Goal: Use online tool/utility: Utilize a website feature to perform a specific function

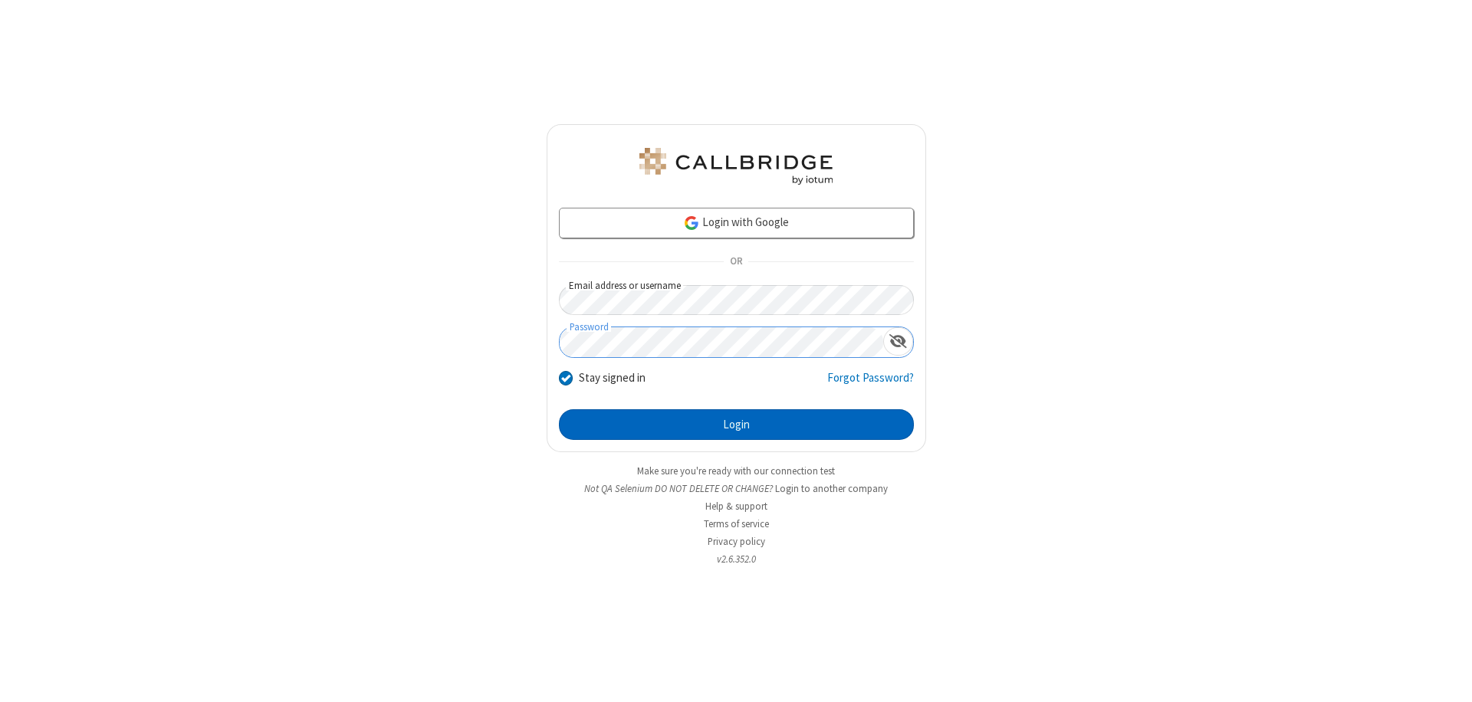
click at [736, 425] on button "Login" at bounding box center [736, 424] width 355 height 31
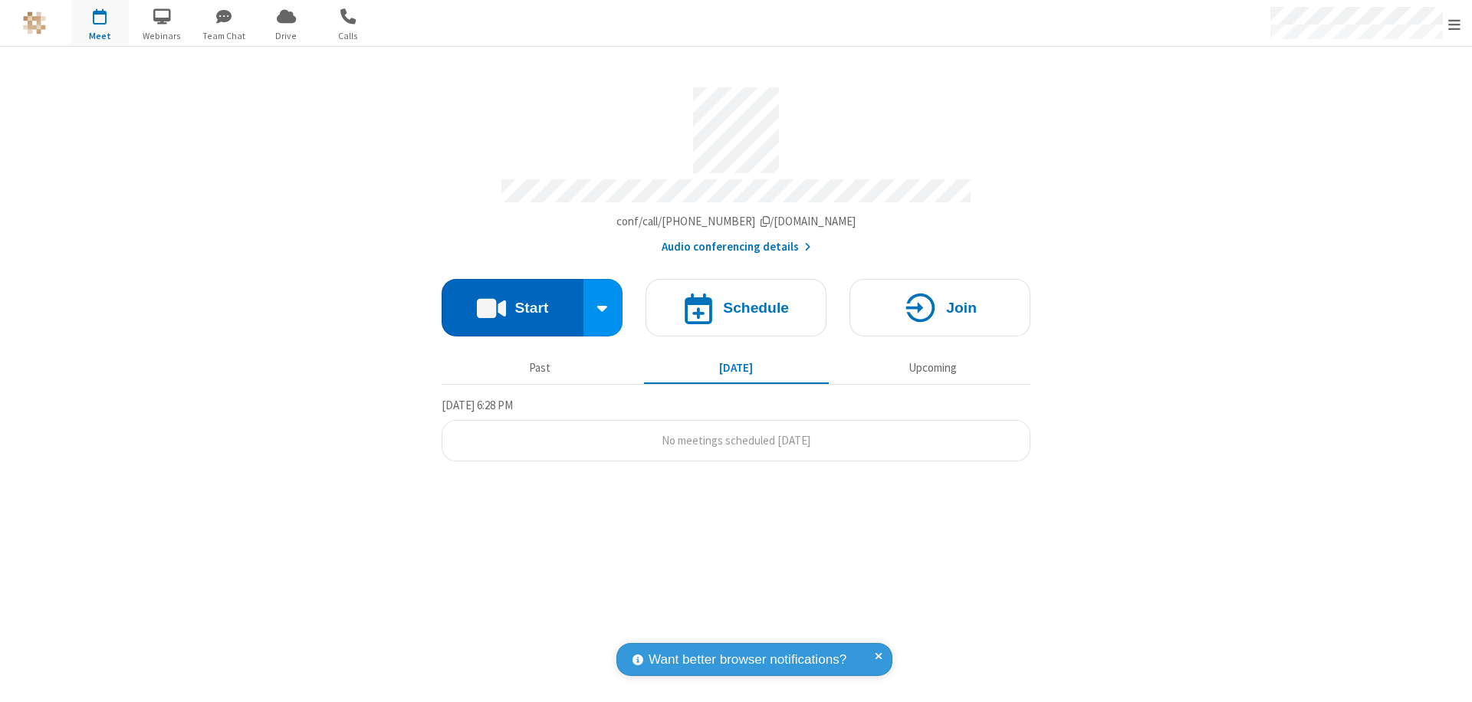
click at [512, 301] on button "Start" at bounding box center [513, 307] width 142 height 57
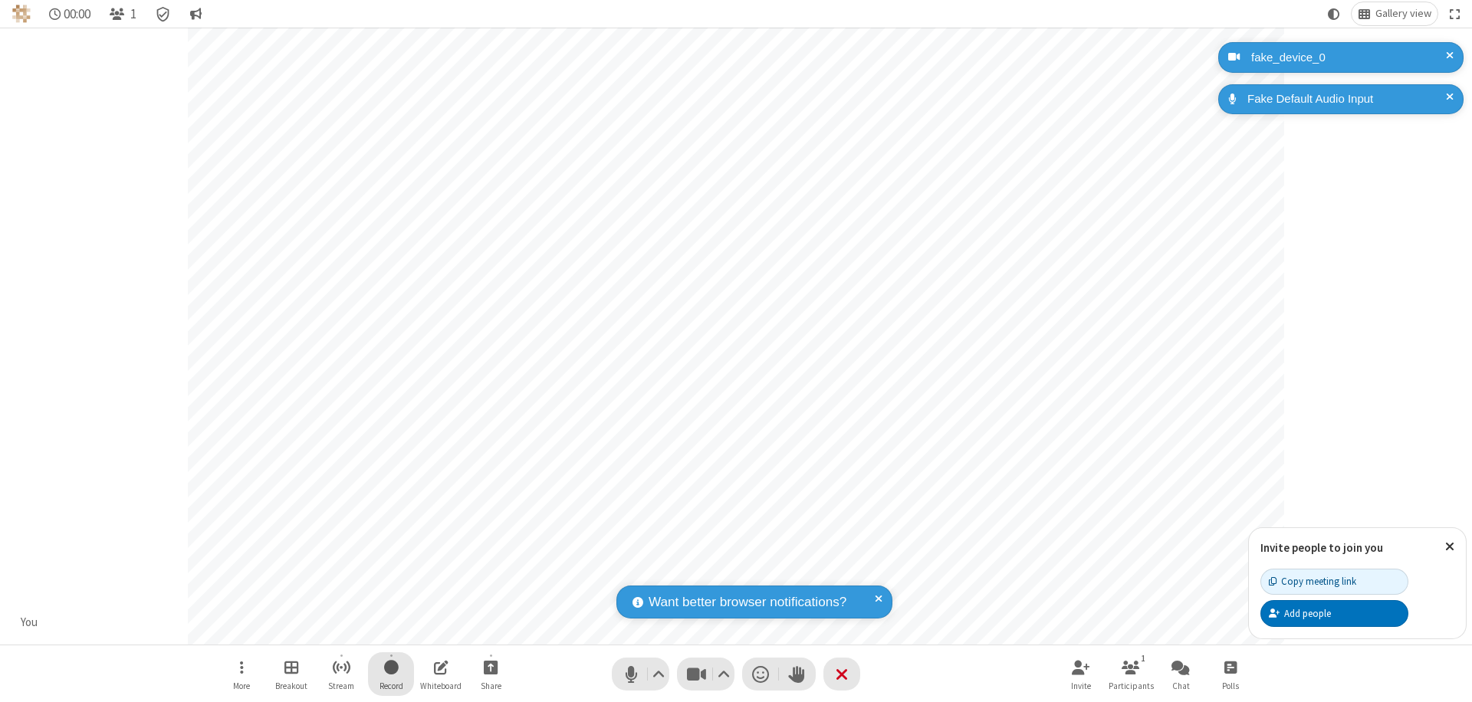
click at [391, 674] on span "Start recording" at bounding box center [391, 667] width 15 height 19
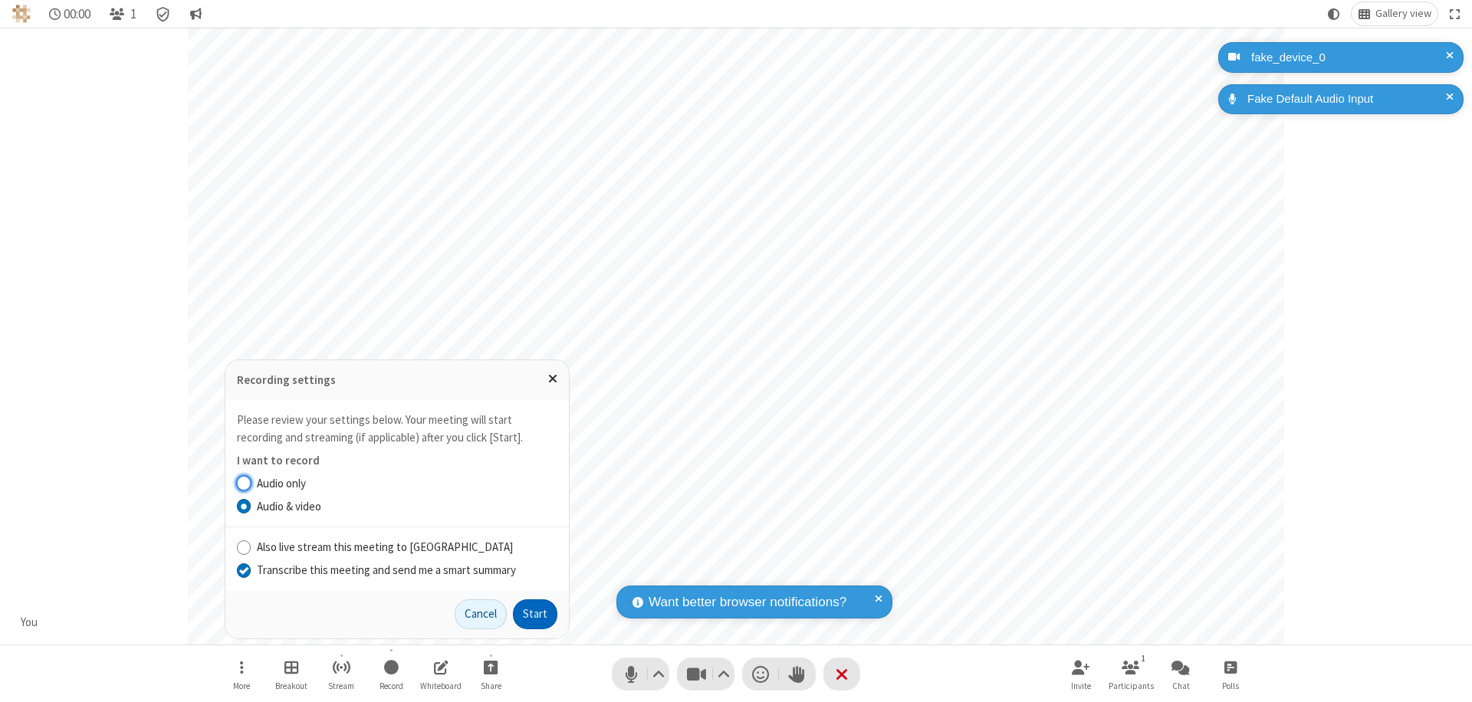
click at [243, 570] on input "Transcribe this meeting and send me a smart summary" at bounding box center [244, 570] width 15 height 16
click at [535, 614] on button "Start" at bounding box center [535, 614] width 44 height 31
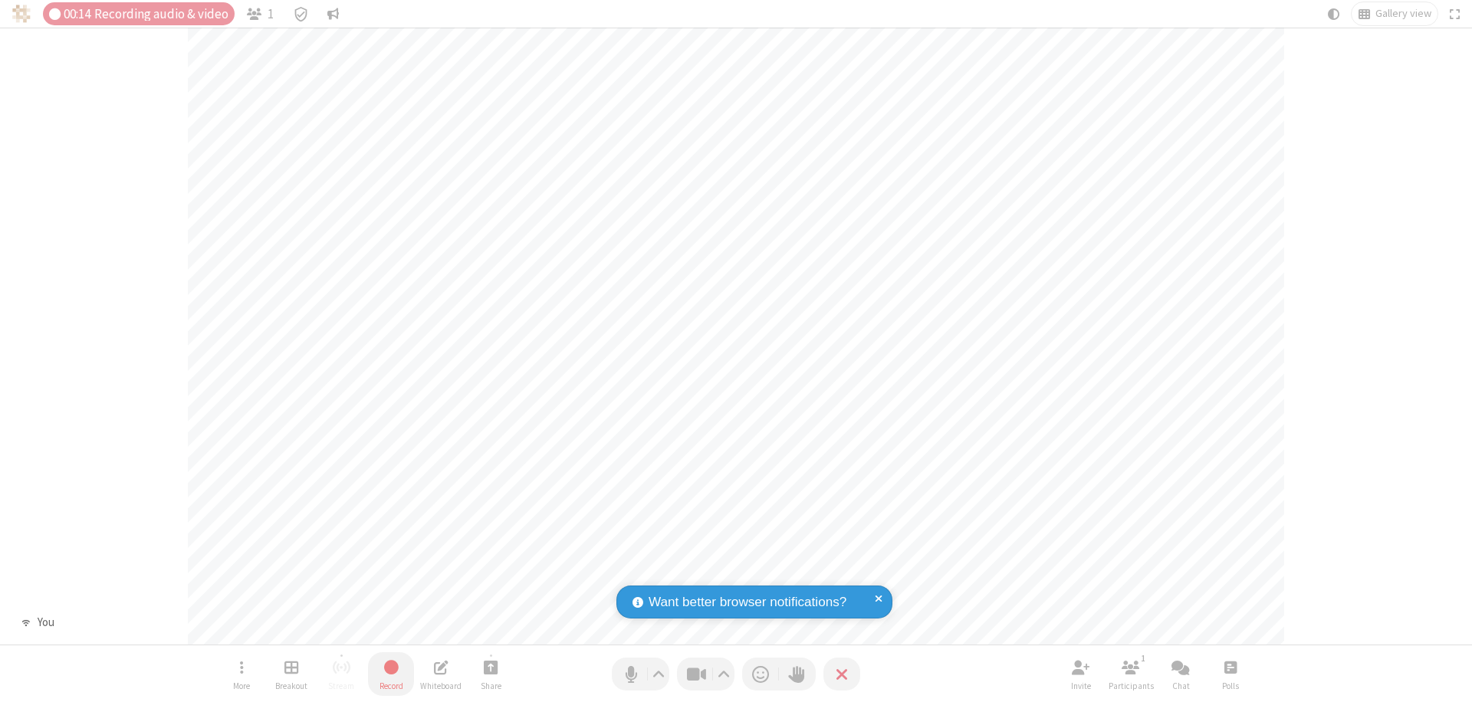
click at [391, 674] on span "Stop recording" at bounding box center [392, 667] width 18 height 19
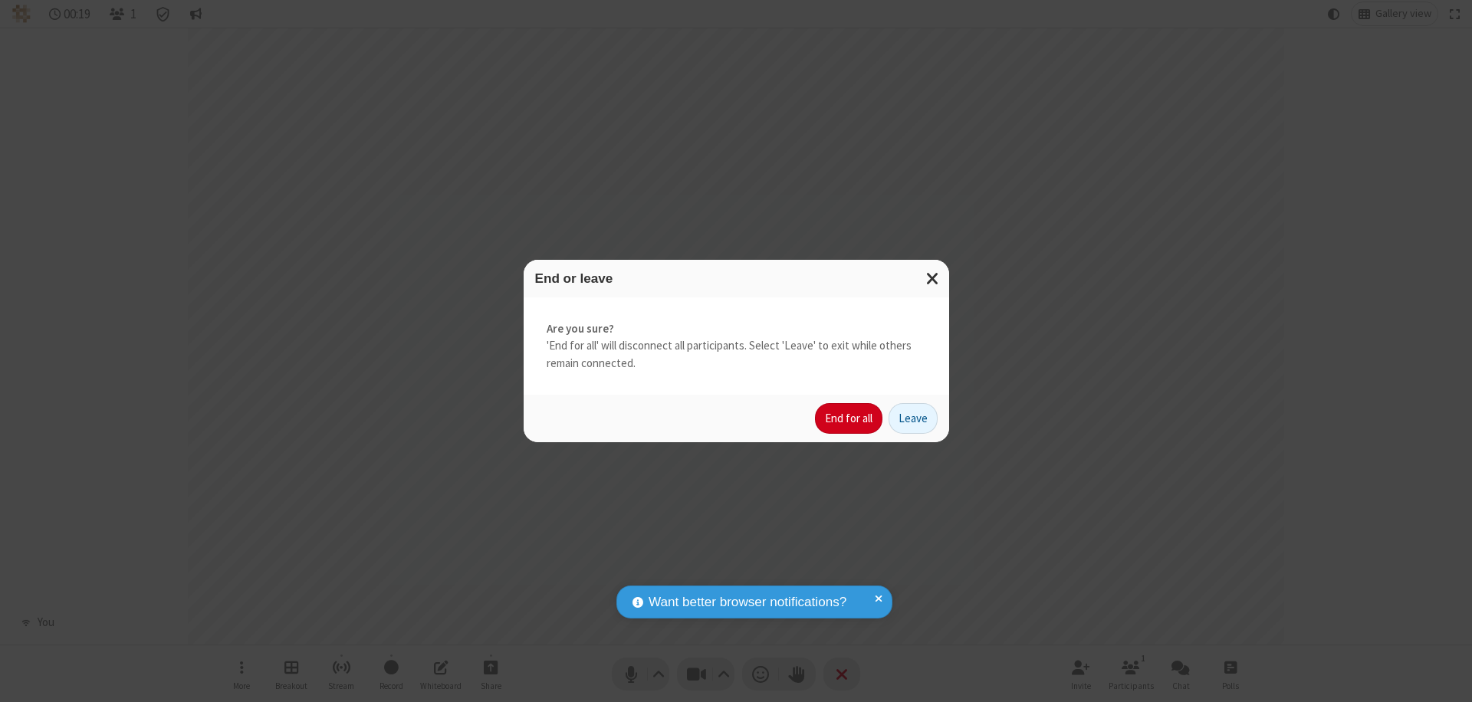
click at [849, 419] on button "End for all" at bounding box center [848, 418] width 67 height 31
